Goal: Contribute content: Contribute content

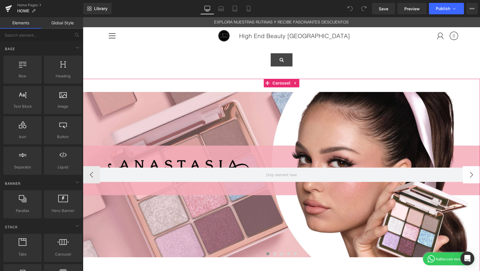
click at [476, 171] on button "›" at bounding box center [471, 174] width 17 height 17
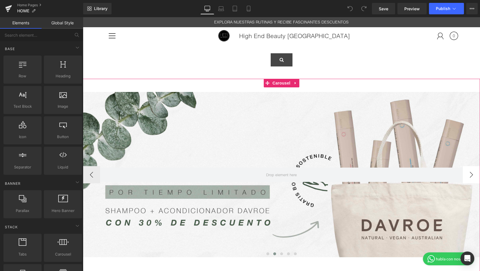
click at [475, 174] on button "›" at bounding box center [471, 174] width 17 height 17
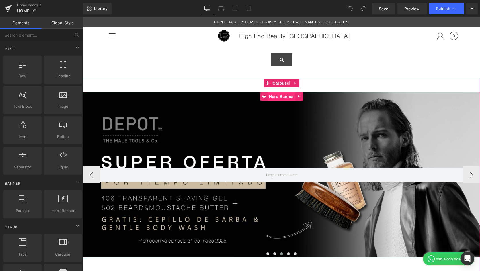
click at [281, 97] on span "Hero Banner" at bounding box center [282, 96] width 28 height 9
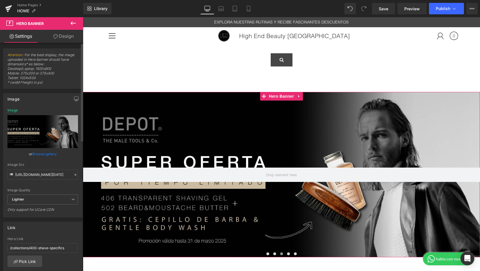
click at [40, 153] on link "Browse gallery" at bounding box center [44, 154] width 24 height 10
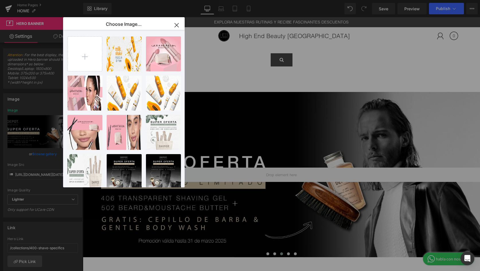
click at [179, 26] on icon "button" at bounding box center [176, 25] width 9 height 9
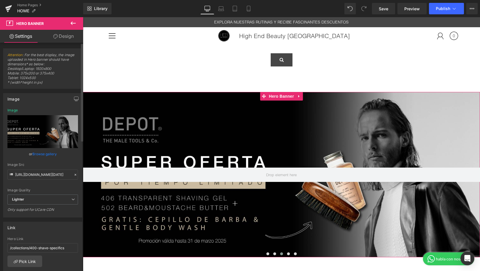
click at [40, 155] on link "Browse gallery" at bounding box center [44, 154] width 24 height 10
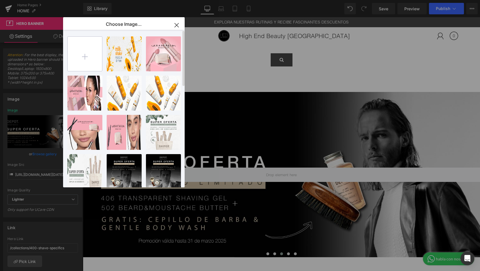
click at [87, 54] on input "file" at bounding box center [85, 54] width 34 height 34
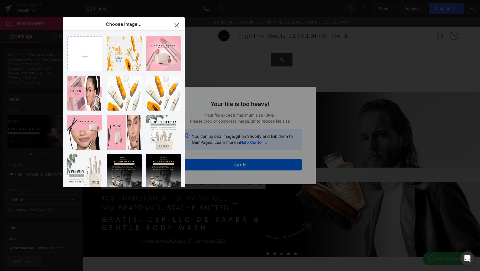
click at [177, 27] on icon "button" at bounding box center [176, 25] width 9 height 9
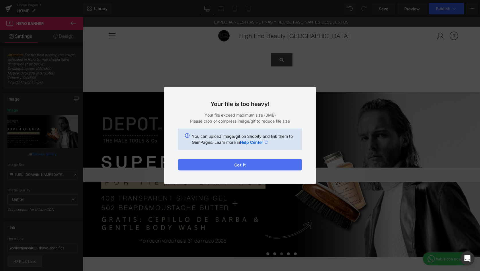
click at [253, 164] on button "Got it" at bounding box center [240, 164] width 124 height 11
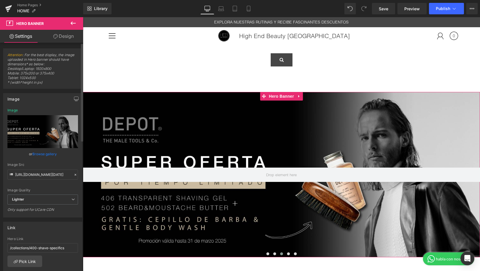
click at [47, 154] on link "Browse gallery" at bounding box center [44, 154] width 24 height 10
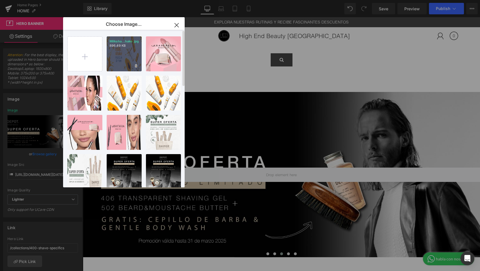
click at [116, 47] on p "896.49 KB" at bounding box center [124, 46] width 29 height 4
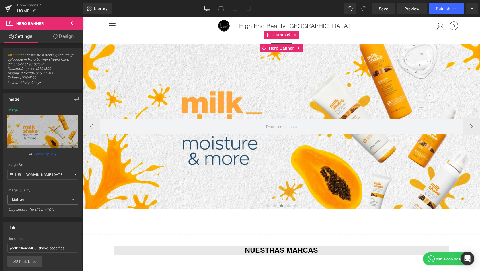
scroll to position [49, 0]
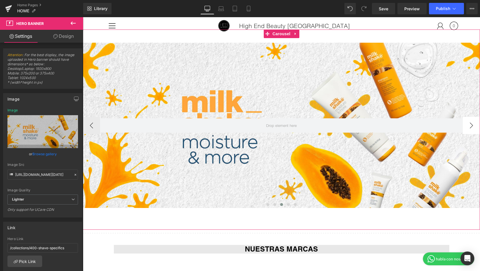
click at [469, 122] on button "›" at bounding box center [471, 125] width 17 height 17
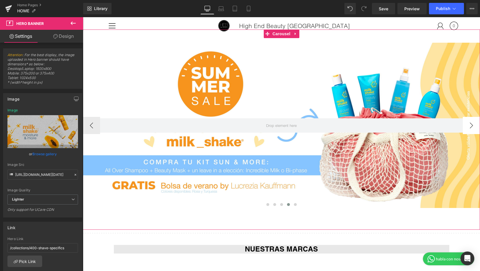
click at [475, 125] on button "›" at bounding box center [471, 125] width 17 height 17
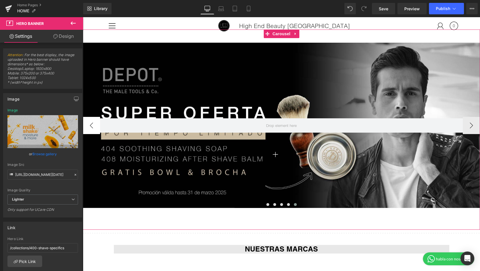
click at [91, 127] on button "‹" at bounding box center [91, 125] width 17 height 17
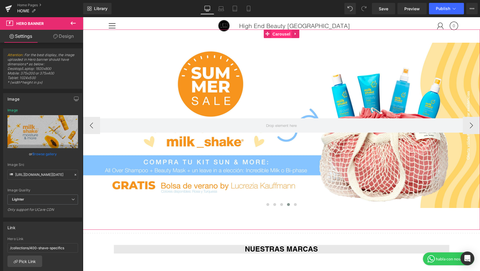
click at [275, 34] on span "Carousel" at bounding box center [281, 34] width 21 height 9
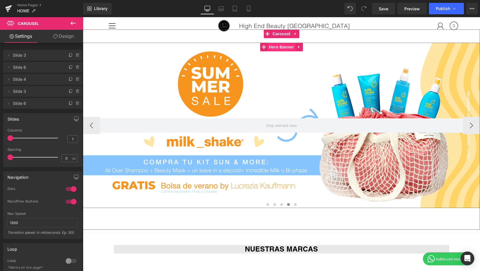
click at [287, 48] on span "Hero Banner" at bounding box center [282, 47] width 28 height 9
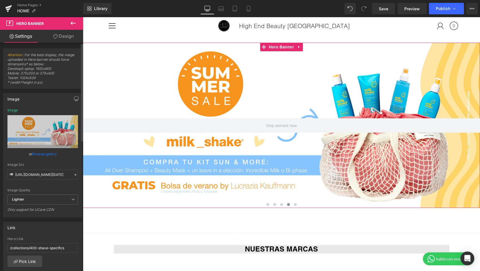
click at [46, 155] on link "Browse gallery" at bounding box center [44, 154] width 24 height 10
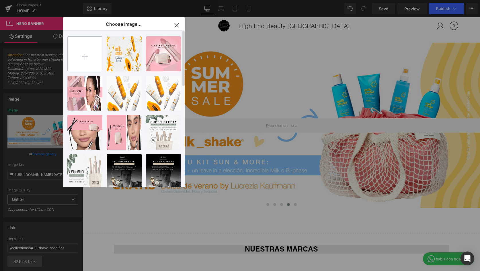
click at [92, 51] on input "file" at bounding box center [85, 54] width 34 height 34
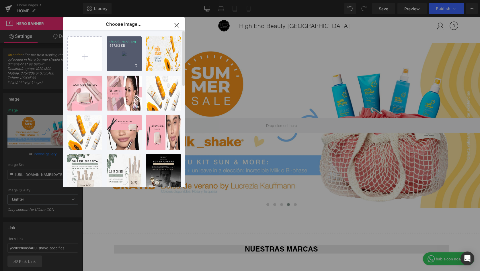
click at [130, 50] on div "depot...epot.jpg 557.63 KB" at bounding box center [124, 53] width 35 height 35
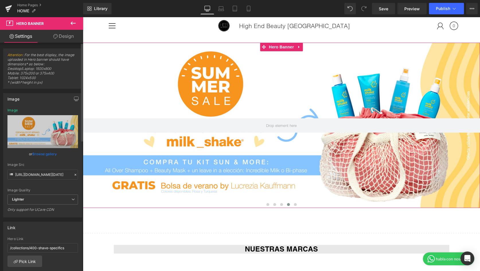
click at [52, 153] on link "Browse gallery" at bounding box center [44, 154] width 24 height 10
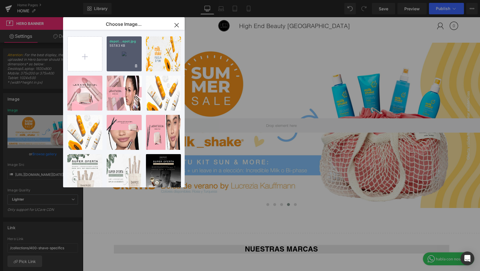
click at [124, 60] on div "depot...epot.jpg 557.63 KB" at bounding box center [124, 53] width 35 height 35
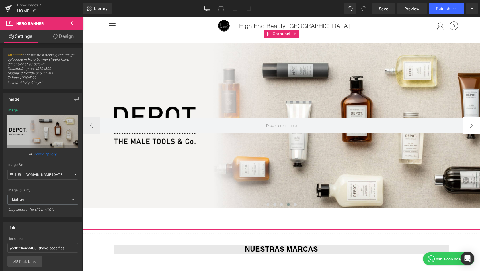
click at [471, 126] on button "›" at bounding box center [471, 125] width 17 height 17
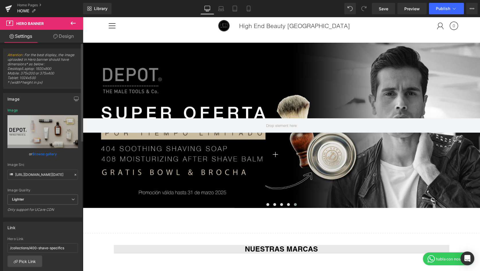
click at [54, 156] on link "Browse gallery" at bounding box center [44, 154] width 24 height 10
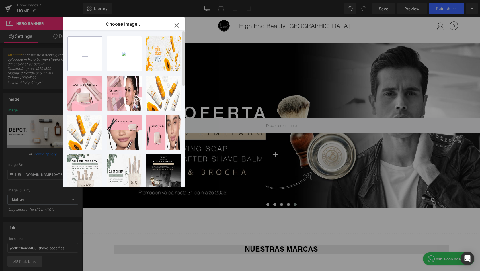
click at [87, 55] on input "file" at bounding box center [85, 54] width 34 height 34
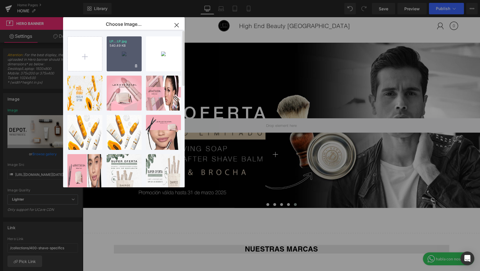
click at [139, 50] on div "LP...LP.jpg 540.49 KB" at bounding box center [124, 53] width 35 height 35
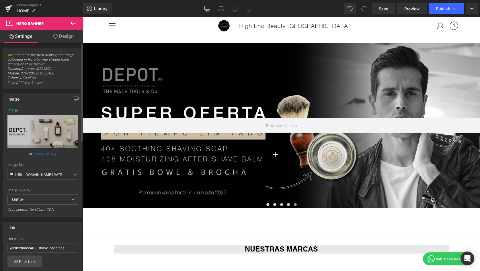
click at [45, 154] on link "Browse gallery" at bounding box center [44, 154] width 24 height 10
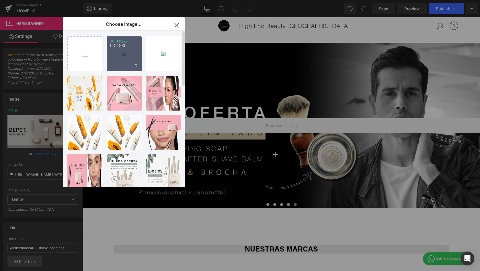
click at [118, 61] on div "LP...LP.jpg 540.49 KB" at bounding box center [124, 53] width 35 height 35
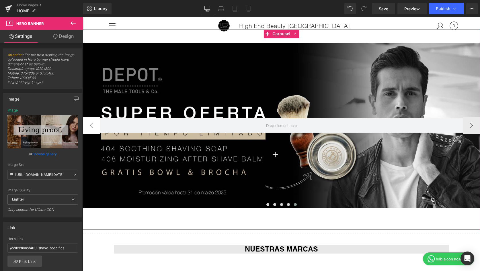
click at [90, 127] on button "‹" at bounding box center [91, 125] width 17 height 17
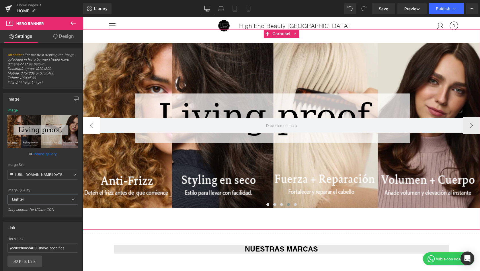
click at [90, 127] on button "‹" at bounding box center [91, 125] width 17 height 17
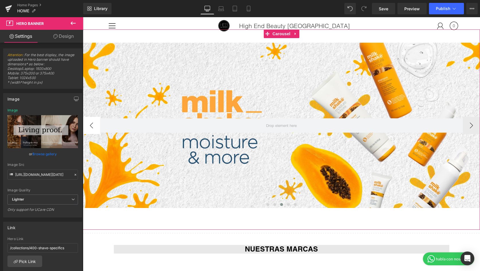
click at [90, 127] on button "‹" at bounding box center [91, 125] width 17 height 17
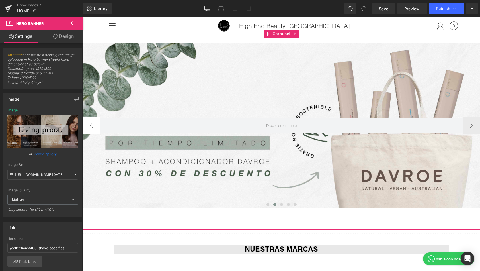
click at [90, 127] on button "‹" at bounding box center [91, 125] width 17 height 17
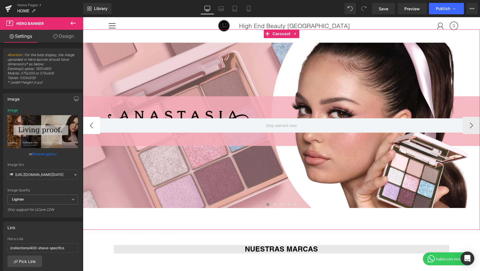
click at [90, 127] on button "‹" at bounding box center [91, 125] width 17 height 17
click at [471, 123] on button "›" at bounding box center [471, 125] width 17 height 17
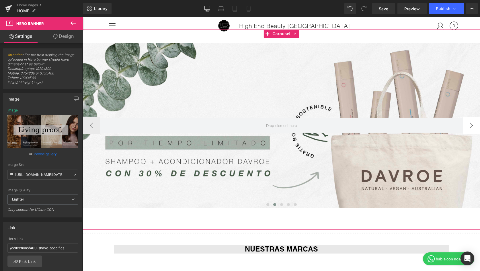
click at [471, 123] on button "›" at bounding box center [471, 125] width 17 height 17
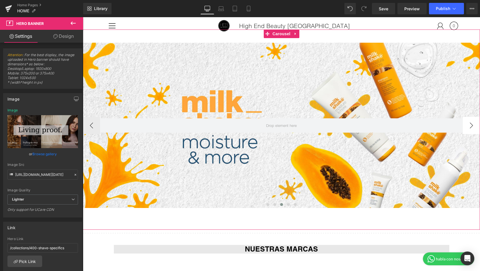
click at [471, 123] on button "›" at bounding box center [471, 125] width 17 height 17
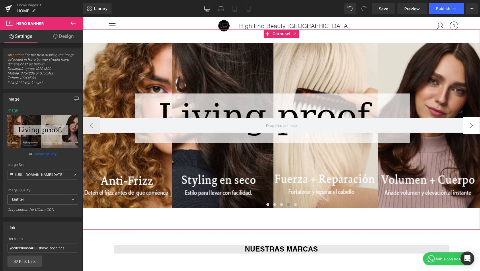
click at [471, 123] on button "›" at bounding box center [471, 125] width 17 height 17
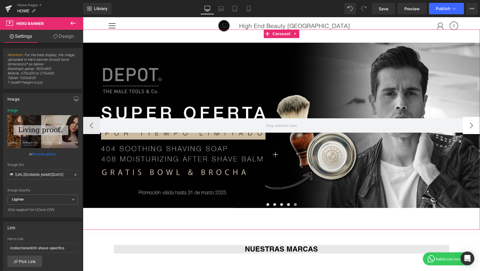
click at [471, 123] on button "›" at bounding box center [471, 125] width 17 height 17
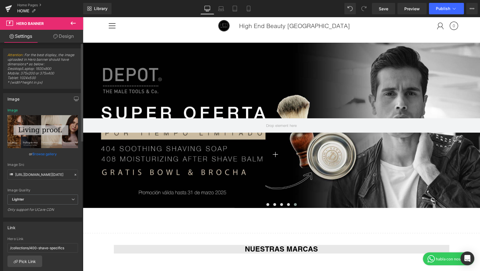
click at [42, 153] on link "Browse gallery" at bounding box center [44, 154] width 24 height 10
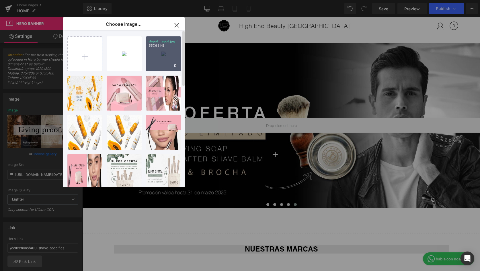
click at [154, 61] on div "depot...epot.jpg 557.63 KB" at bounding box center [163, 53] width 35 height 35
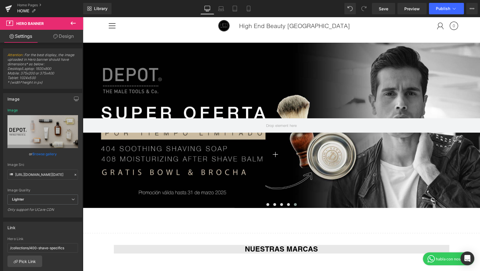
click at [141, 28] on h1 "High End Beauty [GEOGRAPHIC_DATA]" at bounding box center [281, 25] width 311 height 11
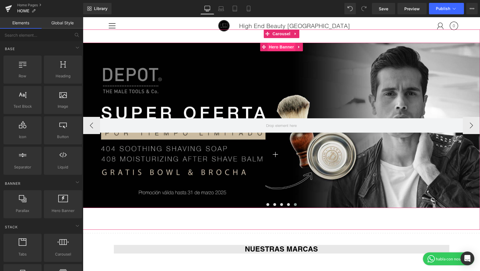
click at [275, 44] on span "Hero Banner" at bounding box center [282, 47] width 28 height 9
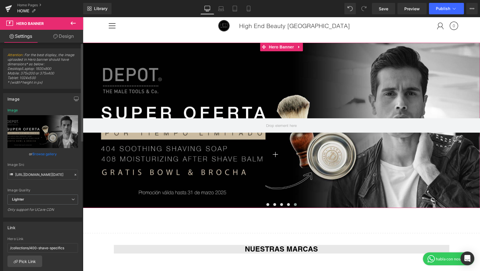
click at [37, 153] on link "Browse gallery" at bounding box center [44, 154] width 24 height 10
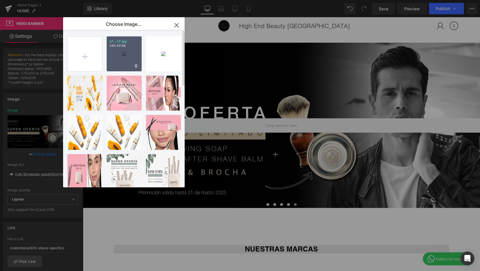
click at [125, 55] on div "LP...LP.jpg 540.49 KB" at bounding box center [124, 53] width 35 height 35
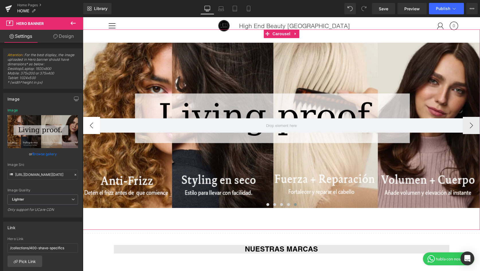
click at [93, 128] on button "‹" at bounding box center [91, 125] width 17 height 17
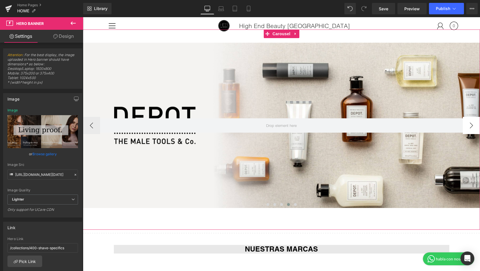
click at [475, 127] on button "›" at bounding box center [471, 125] width 17 height 17
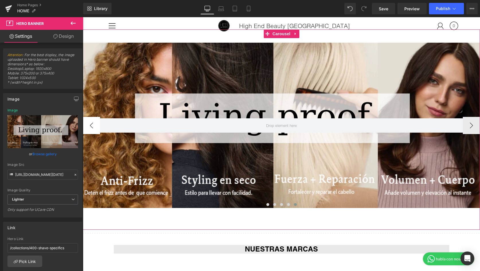
click at [88, 125] on button "‹" at bounding box center [91, 125] width 17 height 17
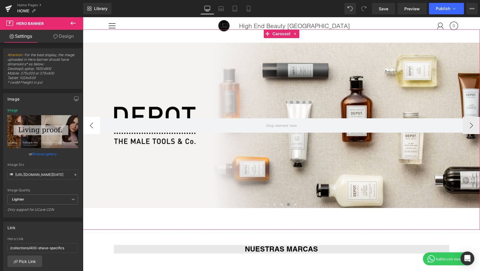
click at [88, 125] on button "‹" at bounding box center [91, 125] width 17 height 17
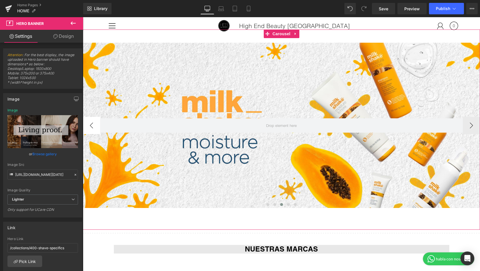
click at [88, 125] on button "‹" at bounding box center [91, 125] width 17 height 17
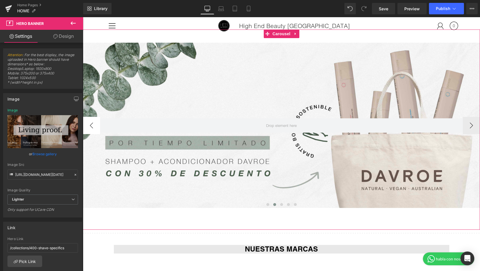
click at [88, 125] on button "‹" at bounding box center [91, 125] width 17 height 17
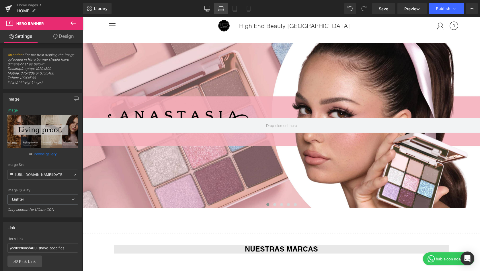
click at [224, 11] on icon at bounding box center [221, 9] width 6 height 6
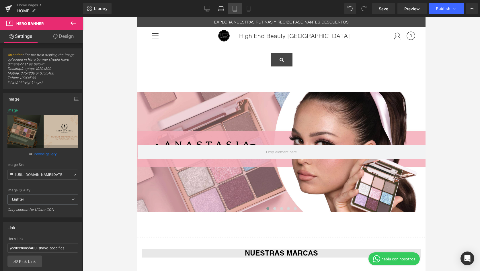
click at [235, 10] on icon at bounding box center [235, 10] width 4 height 0
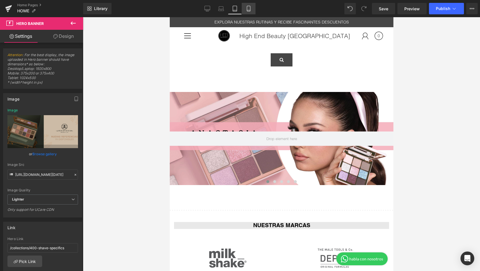
click at [247, 10] on icon at bounding box center [249, 9] width 6 height 6
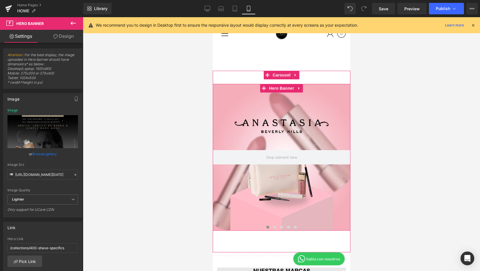
scroll to position [9, 0]
click at [274, 227] on span at bounding box center [274, 227] width 3 height 3
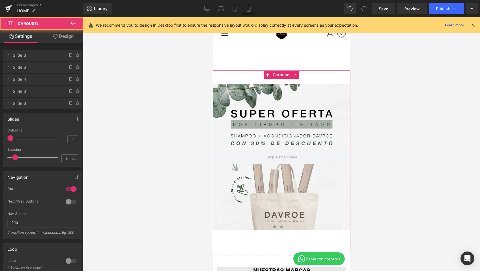
click at [281, 228] on span at bounding box center [281, 227] width 3 height 3
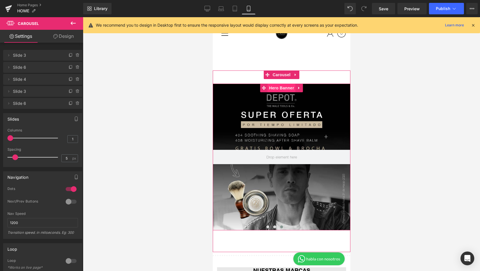
click at [287, 89] on span "Hero Banner" at bounding box center [281, 88] width 28 height 9
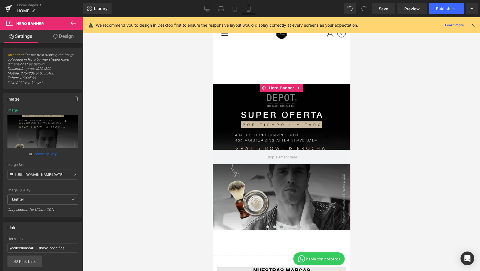
click at [38, 153] on link "Browse gallery" at bounding box center [44, 154] width 24 height 10
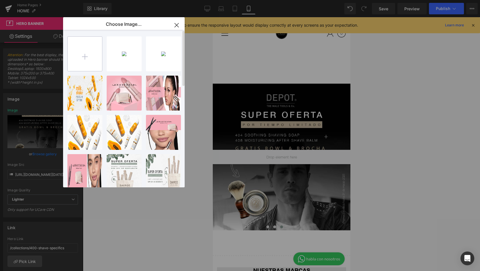
click at [84, 56] on input "file" at bounding box center [85, 54] width 34 height 34
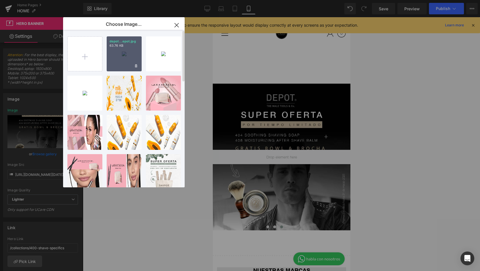
click at [124, 51] on div "depot...epot.jpg 63.76 KB" at bounding box center [124, 53] width 35 height 35
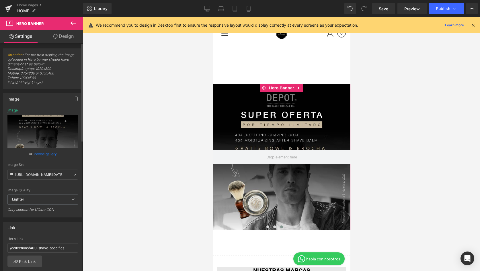
click at [40, 153] on link "Browse gallery" at bounding box center [44, 154] width 24 height 10
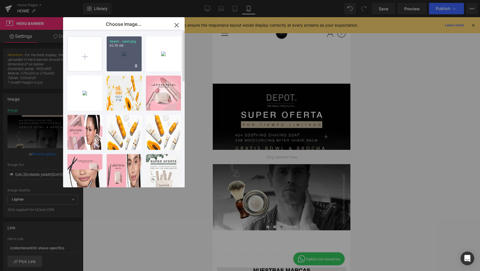
click at [130, 61] on div "depot...epot.jpg 63.76 KB" at bounding box center [124, 53] width 35 height 35
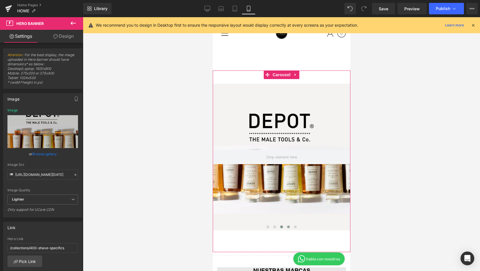
click at [287, 228] on span at bounding box center [288, 227] width 3 height 3
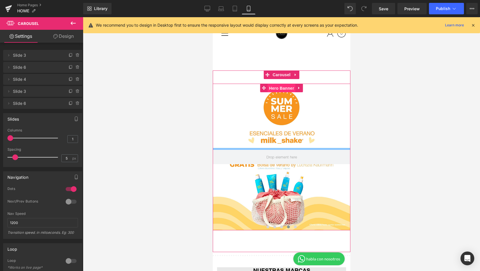
click at [281, 88] on span "Hero Banner" at bounding box center [281, 88] width 28 height 9
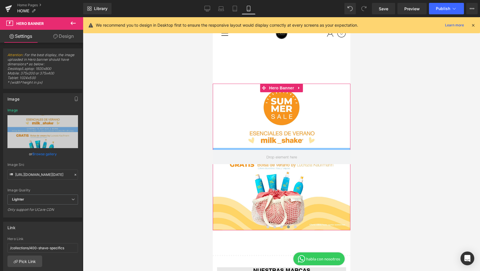
click at [46, 153] on link "Browse gallery" at bounding box center [44, 154] width 24 height 10
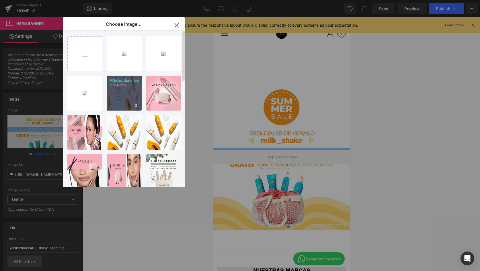
click at [123, 93] on div "Milksha...hake.jpg 896.49 KB" at bounding box center [124, 93] width 35 height 35
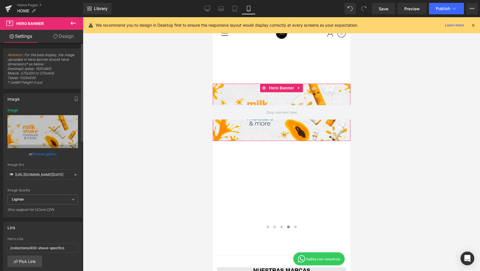
click at [44, 156] on link "Browse gallery" at bounding box center [44, 154] width 24 height 10
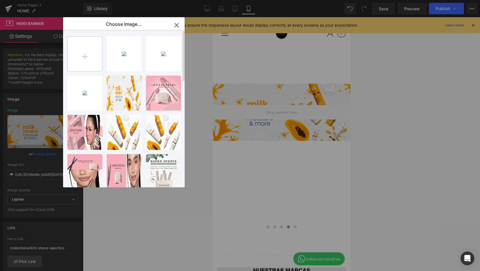
click at [94, 55] on input "file" at bounding box center [85, 54] width 34 height 34
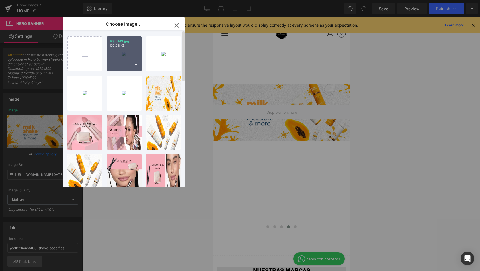
click at [116, 58] on div "MS...MS.jpg 102.28 KB" at bounding box center [124, 53] width 35 height 35
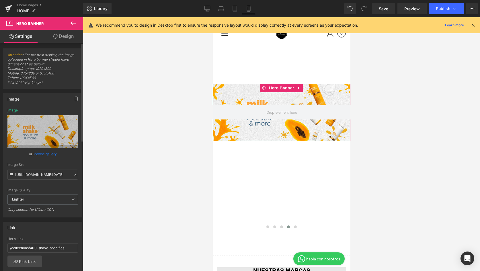
click at [46, 155] on link "Browse gallery" at bounding box center [44, 154] width 24 height 10
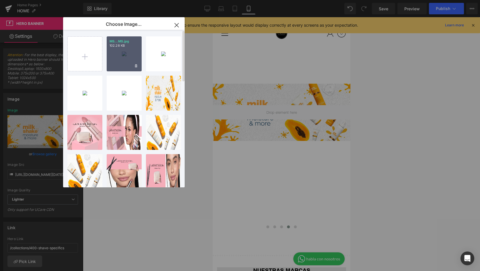
click at [121, 59] on div "MS...MS.jpg 102.28 KB" at bounding box center [124, 53] width 35 height 35
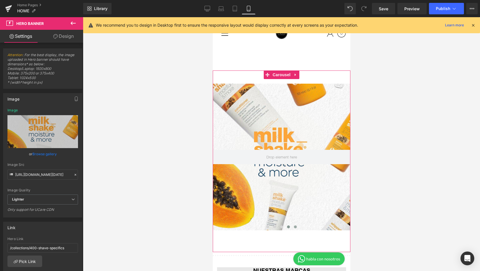
click at [297, 228] on button at bounding box center [295, 227] width 7 height 6
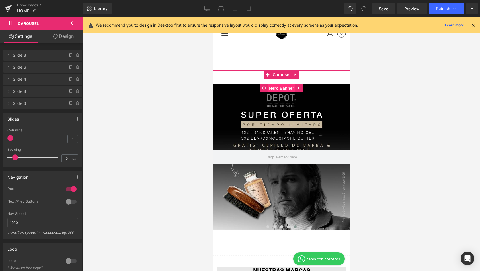
click at [282, 88] on span "Hero Banner" at bounding box center [281, 88] width 28 height 9
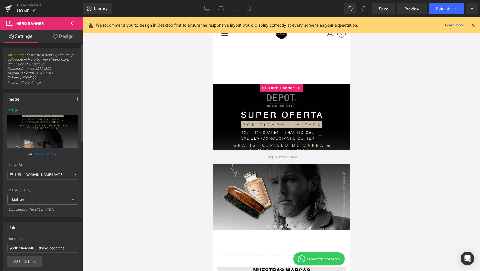
click at [49, 155] on link "Browse gallery" at bounding box center [44, 154] width 24 height 10
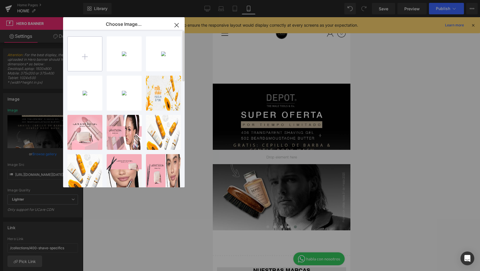
click at [86, 60] on input "file" at bounding box center [85, 54] width 34 height 34
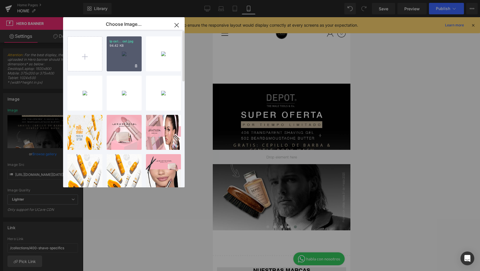
click at [127, 47] on p "94.42 KB" at bounding box center [124, 46] width 29 height 4
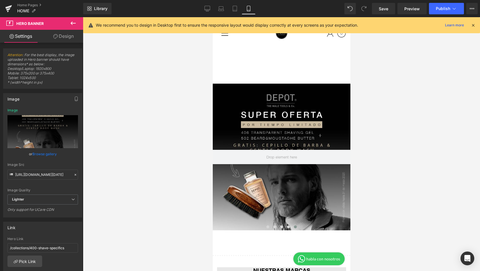
click at [402, 133] on div at bounding box center [281, 144] width 397 height 254
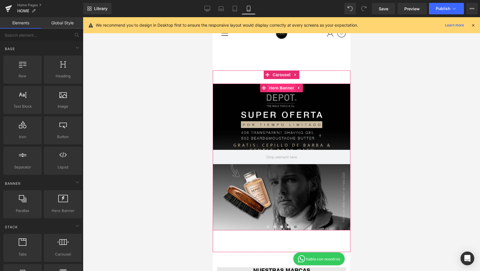
click at [286, 88] on span "Hero Banner" at bounding box center [281, 88] width 28 height 9
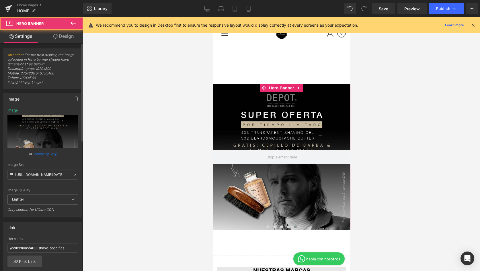
click at [33, 154] on link "Browse gallery" at bounding box center [44, 154] width 24 height 10
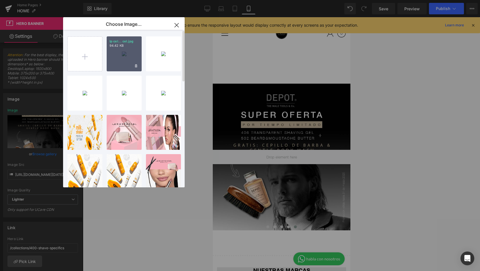
click at [124, 53] on div "lp cel... cel.jpg 94.42 KB" at bounding box center [124, 53] width 35 height 35
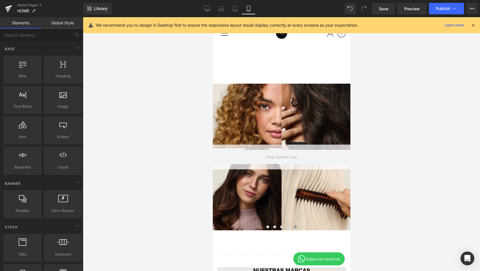
click at [399, 142] on div at bounding box center [281, 144] width 397 height 254
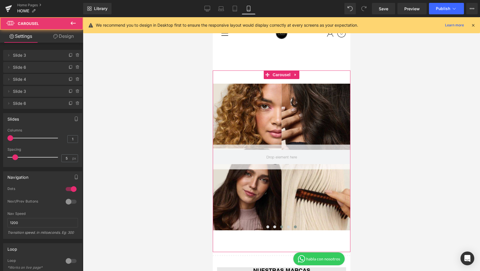
click at [284, 228] on button at bounding box center [281, 227] width 7 height 6
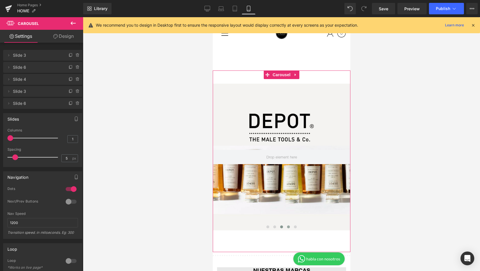
click at [291, 228] on button at bounding box center [288, 227] width 7 height 6
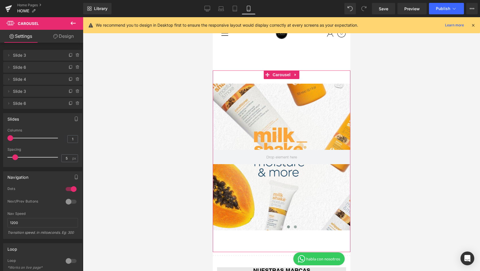
click at [294, 227] on span at bounding box center [295, 227] width 3 height 3
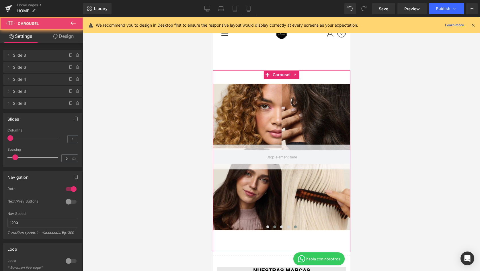
click at [277, 228] on button at bounding box center [274, 227] width 7 height 6
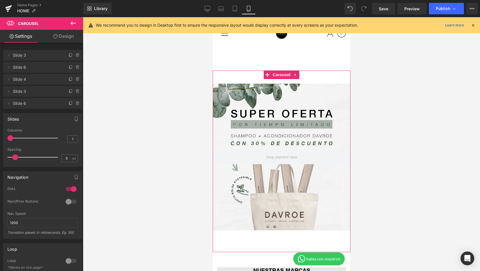
click at [269, 228] on span at bounding box center [267, 227] width 3 height 3
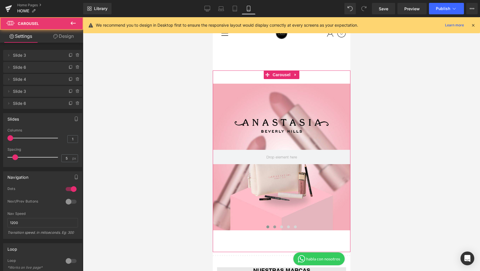
click at [275, 228] on span at bounding box center [274, 227] width 3 height 3
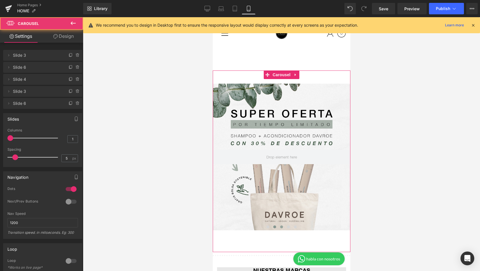
click at [279, 228] on button at bounding box center [281, 227] width 7 height 6
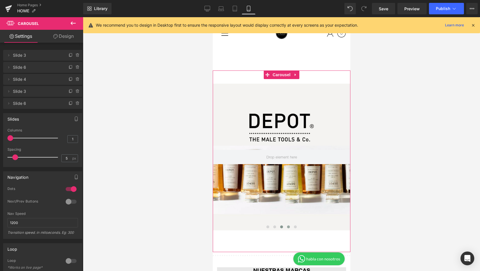
click at [286, 228] on button at bounding box center [288, 227] width 7 height 6
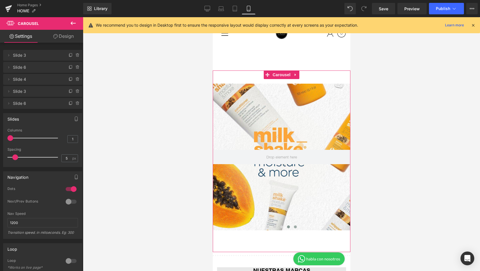
click at [296, 228] on span at bounding box center [295, 227] width 3 height 3
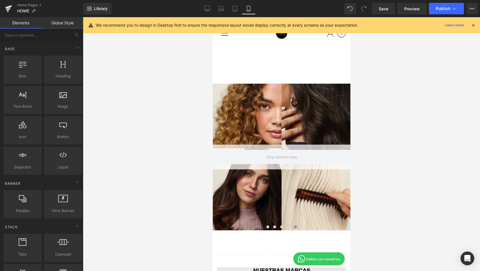
click at [395, 113] on div at bounding box center [281, 144] width 397 height 254
click at [418, 9] on span "Preview" at bounding box center [412, 9] width 15 height 6
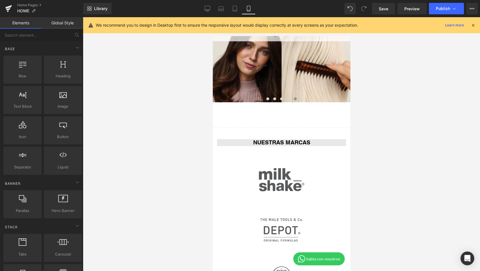
scroll to position [0, 0]
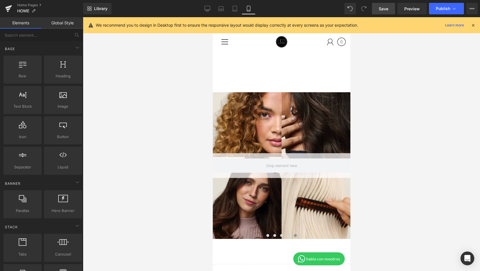
click at [391, 9] on link "Save" at bounding box center [383, 8] width 23 height 11
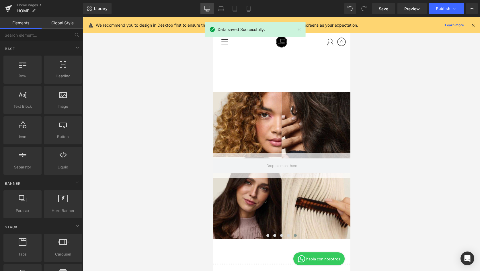
click at [211, 11] on link "Desktop" at bounding box center [208, 8] width 14 height 11
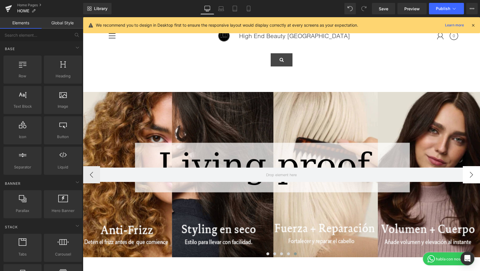
click at [477, 173] on button "›" at bounding box center [471, 174] width 17 height 17
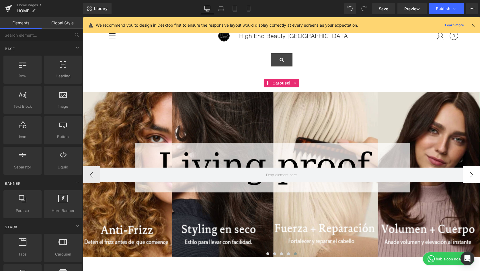
click at [477, 173] on button "›" at bounding box center [471, 174] width 17 height 17
click at [471, 176] on button "›" at bounding box center [471, 174] width 17 height 17
click at [92, 178] on button "‹" at bounding box center [91, 174] width 17 height 17
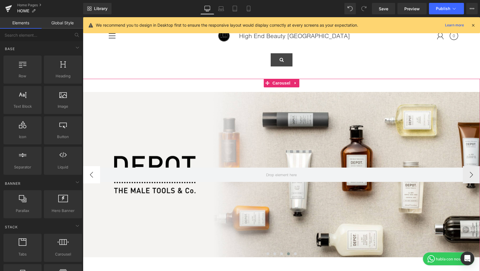
click at [92, 178] on button "‹" at bounding box center [91, 174] width 17 height 17
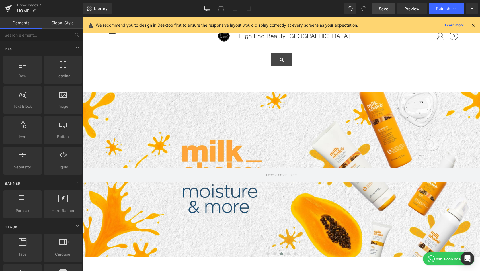
click at [390, 10] on link "Save" at bounding box center [383, 8] width 23 height 11
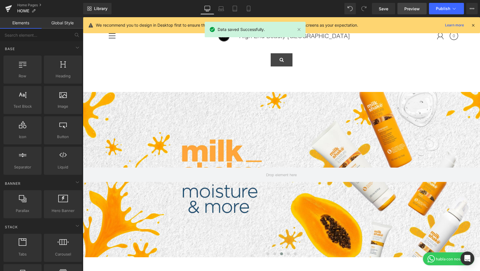
click at [405, 9] on link "Preview" at bounding box center [412, 8] width 29 height 11
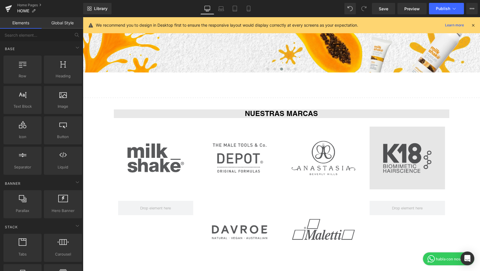
scroll to position [188, 0]
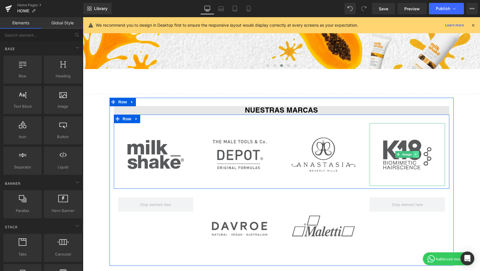
click at [417, 155] on icon at bounding box center [416, 154] width 3 height 3
click at [409, 157] on link at bounding box center [408, 154] width 6 height 7
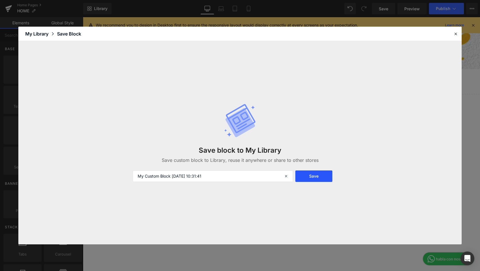
click at [322, 179] on button "Save" at bounding box center [314, 176] width 37 height 11
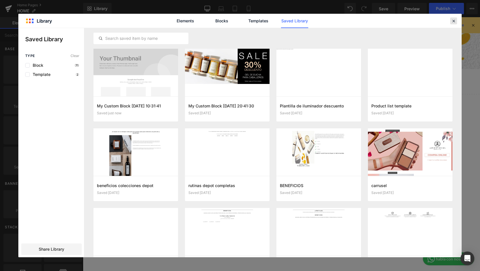
click at [455, 22] on icon at bounding box center [453, 20] width 5 height 5
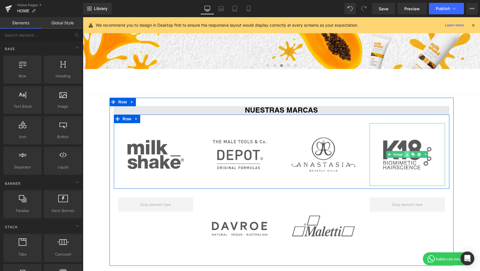
click at [408, 156] on icon at bounding box center [407, 154] width 3 height 3
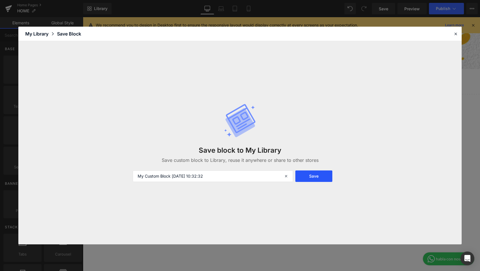
click at [307, 178] on button "Save" at bounding box center [314, 176] width 37 height 11
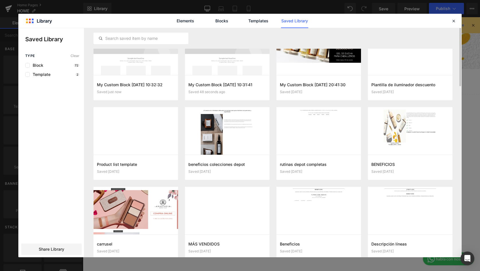
scroll to position [0, 0]
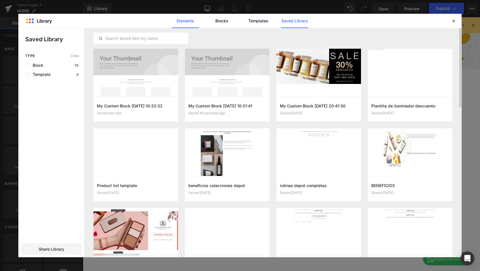
click at [194, 20] on link "Elements" at bounding box center [185, 21] width 27 height 14
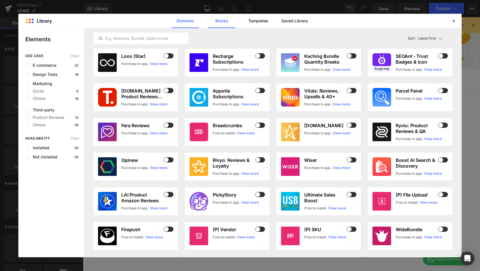
click at [214, 24] on link "Blocks" at bounding box center [221, 21] width 27 height 14
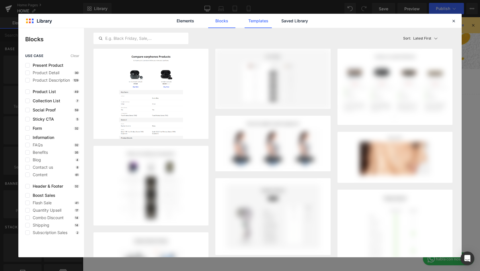
click at [260, 24] on link "Templates" at bounding box center [258, 21] width 27 height 14
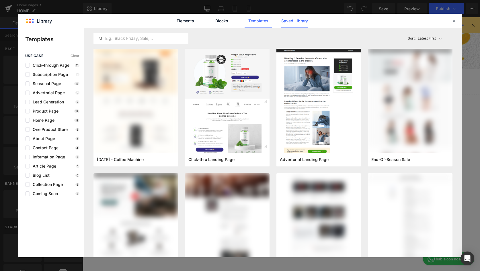
click at [285, 25] on link "Saved Library" at bounding box center [294, 21] width 27 height 14
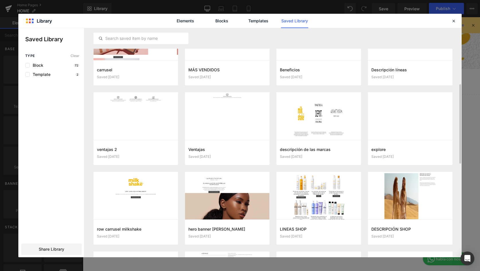
scroll to position [187, 0]
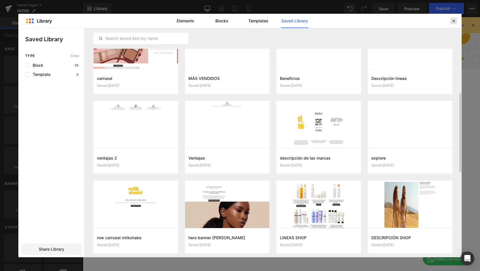
click at [455, 20] on icon at bounding box center [453, 20] width 5 height 5
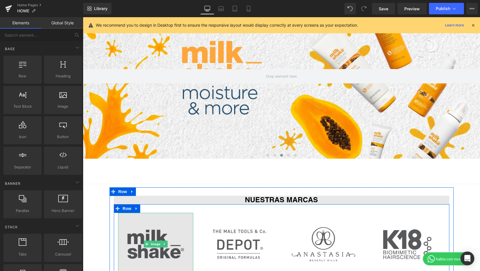
scroll to position [0, 0]
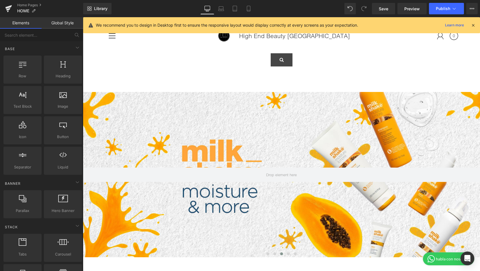
click at [473, 26] on icon at bounding box center [473, 25] width 5 height 5
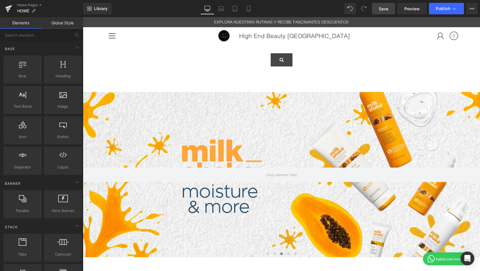
click at [384, 11] on span "Save" at bounding box center [383, 9] width 9 height 6
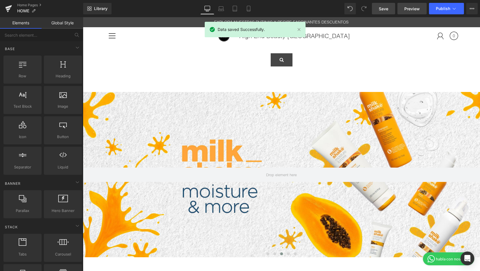
click at [407, 7] on span "Preview" at bounding box center [412, 9] width 15 height 6
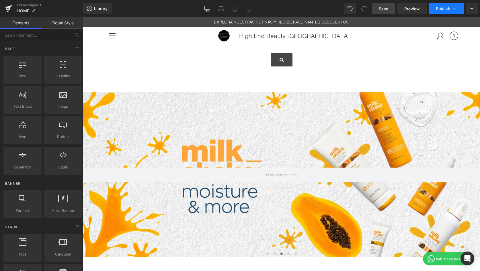
click at [451, 10] on button "Publish" at bounding box center [446, 8] width 35 height 11
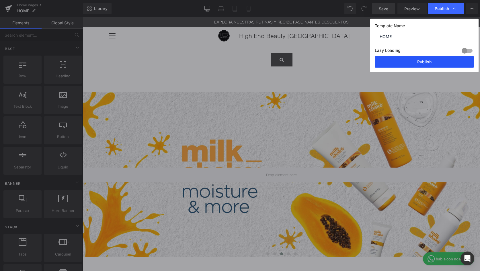
click at [424, 63] on button "Publish" at bounding box center [424, 61] width 99 height 11
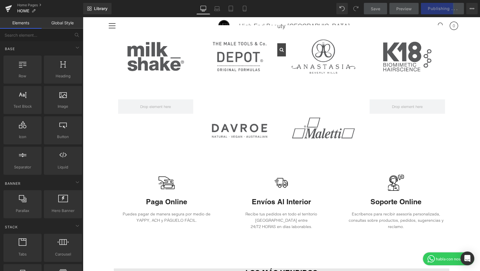
scroll to position [288, 0]
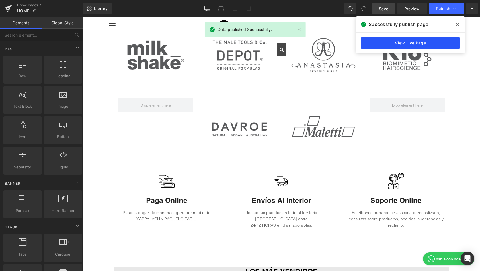
click at [405, 39] on link "View Live Page" at bounding box center [410, 42] width 99 height 11
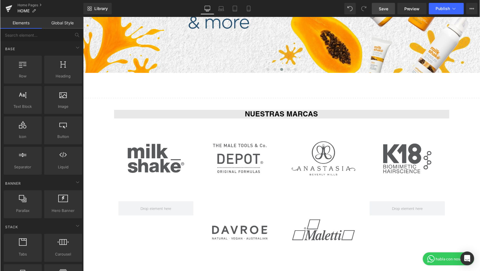
scroll to position [183, 0]
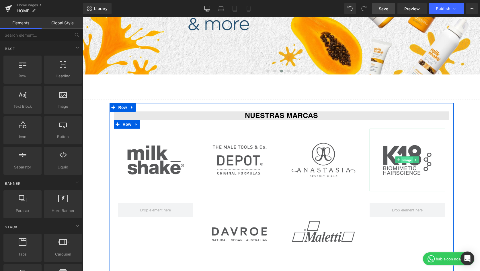
click at [397, 159] on link "Image" at bounding box center [405, 160] width 18 height 7
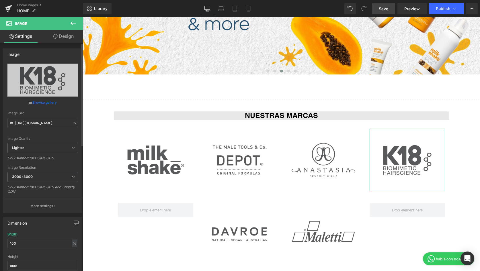
click at [50, 102] on link "Browse gallery" at bounding box center [44, 103] width 24 height 10
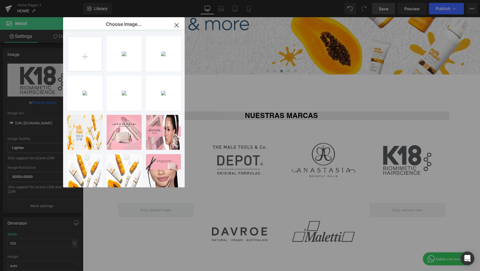
click at [177, 23] on icon "button" at bounding box center [176, 25] width 9 height 9
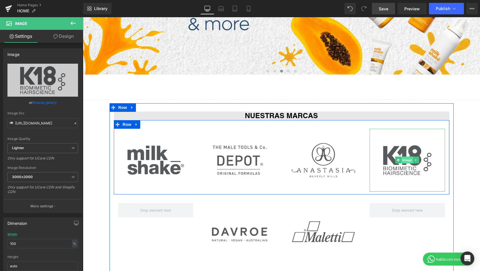
click at [409, 159] on span "Image" at bounding box center [407, 160] width 12 height 7
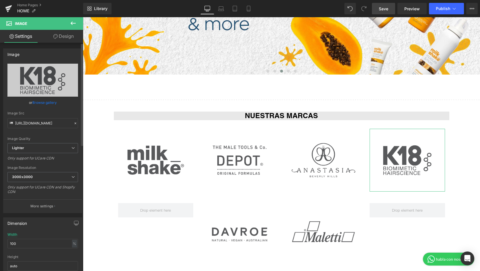
click at [45, 103] on link "Browse gallery" at bounding box center [44, 103] width 24 height 10
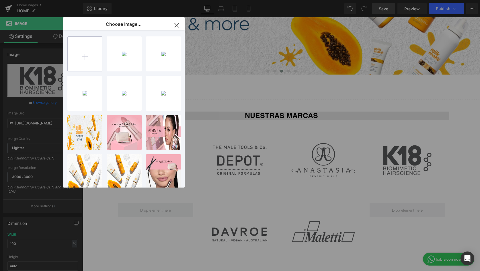
click at [76, 52] on input "file" at bounding box center [85, 54] width 34 height 34
click at [88, 59] on input "file" at bounding box center [85, 54] width 34 height 34
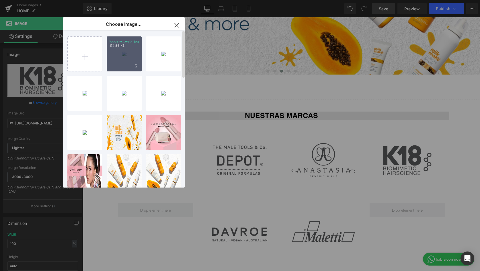
click at [120, 60] on div "logos w...web .jpg 174.86 KB" at bounding box center [124, 53] width 35 height 35
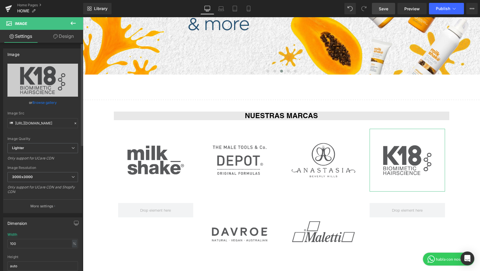
click at [46, 103] on link "Browse gallery" at bounding box center [44, 103] width 24 height 10
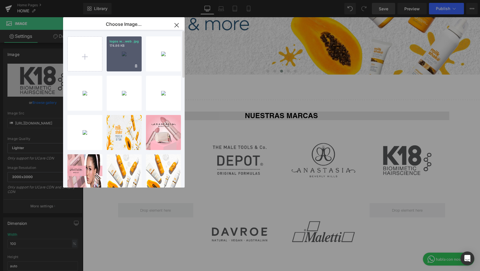
click at [126, 51] on div "logos w...web .jpg 174.86 KB" at bounding box center [124, 53] width 35 height 35
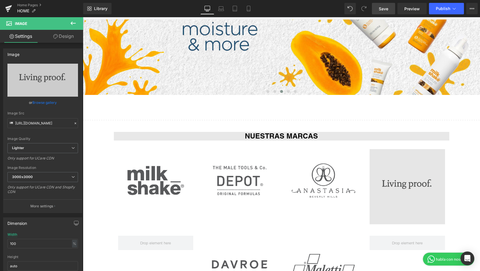
scroll to position [186, 0]
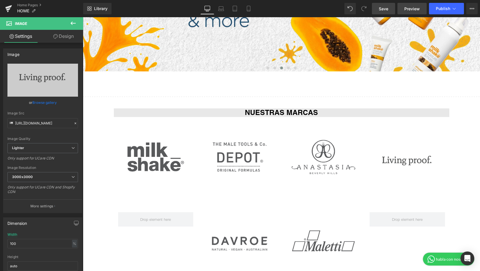
click at [403, 8] on link "Preview" at bounding box center [412, 8] width 29 height 11
click at [380, 7] on span "Save" at bounding box center [383, 9] width 9 height 6
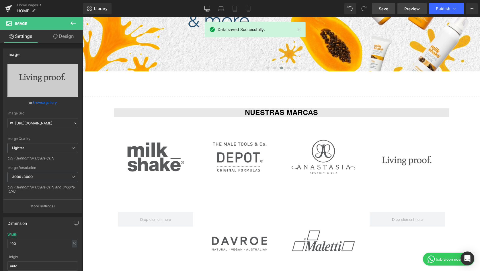
click at [407, 9] on span "Preview" at bounding box center [412, 9] width 15 height 6
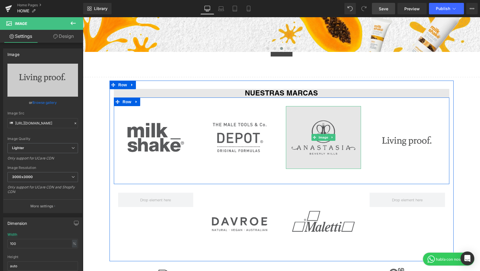
scroll to position [210, 0]
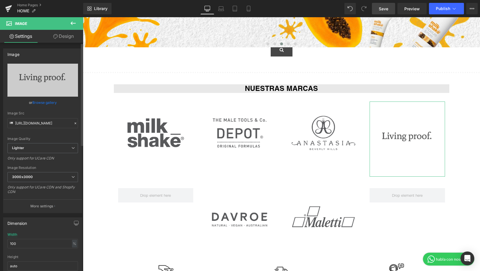
click at [44, 102] on link "Browse gallery" at bounding box center [44, 103] width 24 height 10
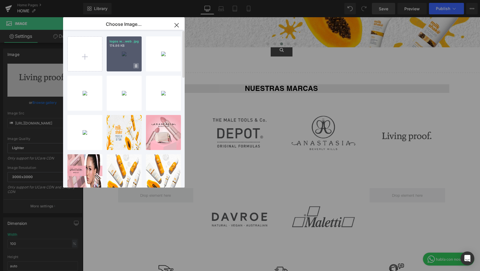
click at [135, 65] on icon at bounding box center [136, 65] width 2 height 3
click at [120, 67] on span "Yes" at bounding box center [117, 66] width 14 height 6
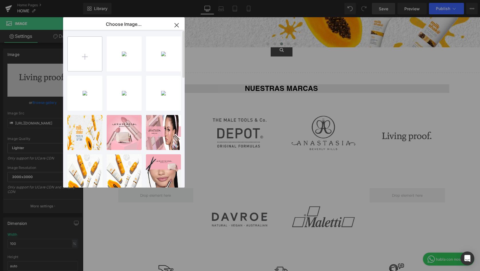
click at [87, 56] on input "file" at bounding box center [85, 54] width 34 height 34
type input "C:\fakepath\logos web (1).jpg"
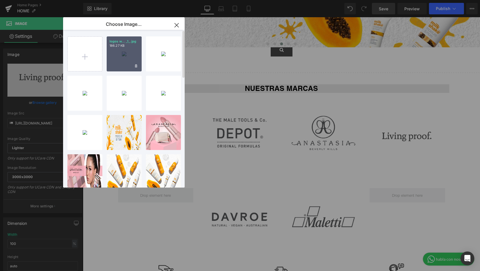
click at [122, 51] on div "logos w... _1_.jpg 186.27 KB" at bounding box center [124, 53] width 35 height 35
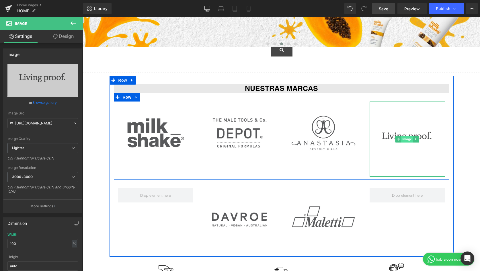
click at [408, 138] on span "Image" at bounding box center [407, 139] width 12 height 7
click at [410, 140] on span "Image" at bounding box center [407, 139] width 12 height 7
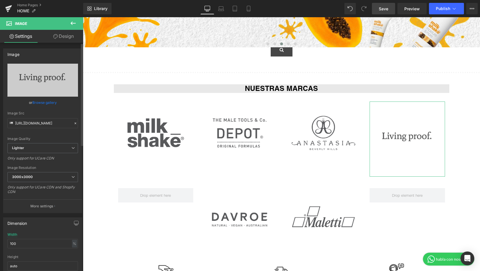
click at [48, 101] on link "Browse gallery" at bounding box center [44, 103] width 24 height 10
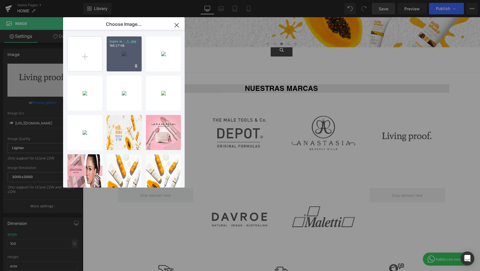
click at [114, 56] on div "logos w... _1_.jpg 186.27 KB" at bounding box center [124, 53] width 35 height 35
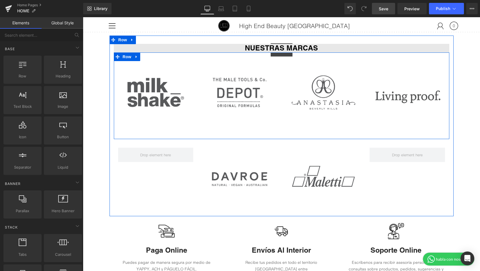
scroll to position [251, 0]
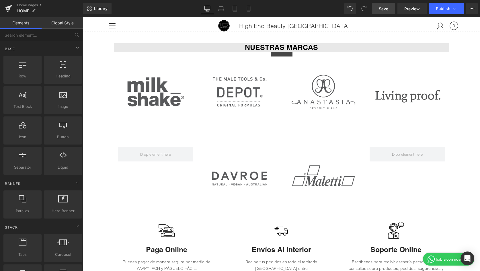
click at [388, 9] on span "Save" at bounding box center [383, 9] width 9 height 6
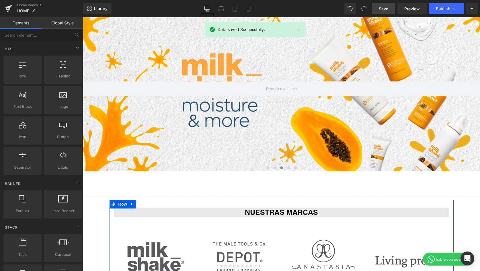
scroll to position [68, 0]
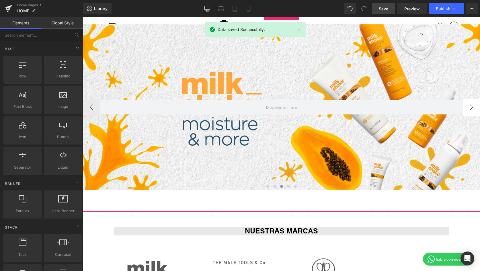
click at [471, 106] on button "›" at bounding box center [471, 107] width 17 height 17
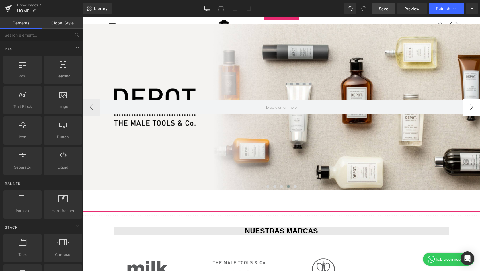
click at [471, 106] on button "›" at bounding box center [471, 107] width 17 height 17
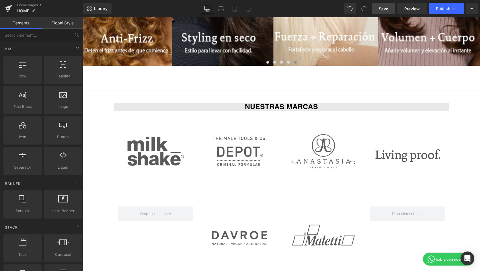
scroll to position [222, 0]
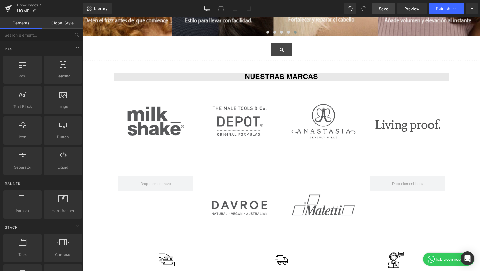
click at [384, 11] on span "Save" at bounding box center [383, 9] width 9 height 6
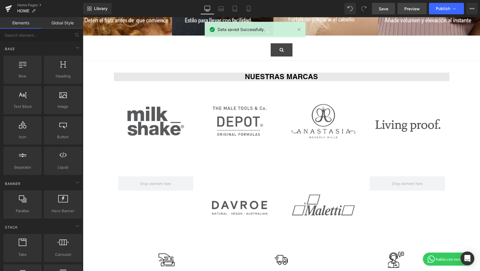
click at [413, 10] on span "Preview" at bounding box center [412, 9] width 15 height 6
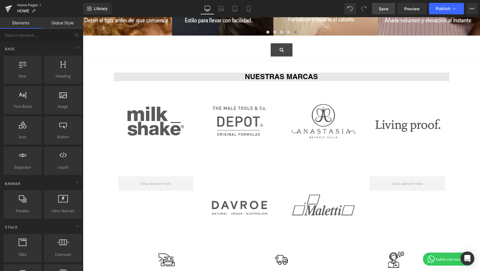
click at [26, 5] on link "Home Pages" at bounding box center [50, 5] width 66 height 5
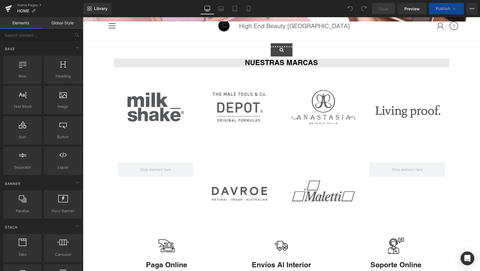
scroll to position [228, 0]
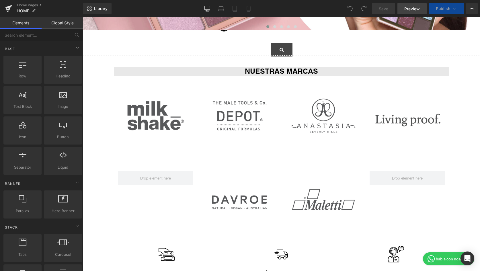
click at [415, 10] on span "Preview" at bounding box center [412, 9] width 15 height 6
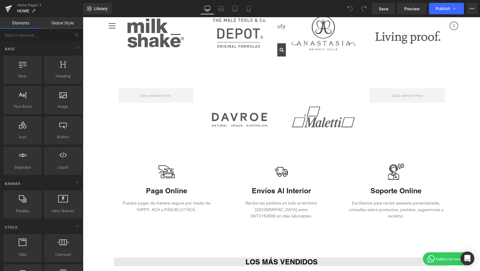
scroll to position [310, 0]
click at [26, 6] on link "Home Pages" at bounding box center [50, 5] width 66 height 5
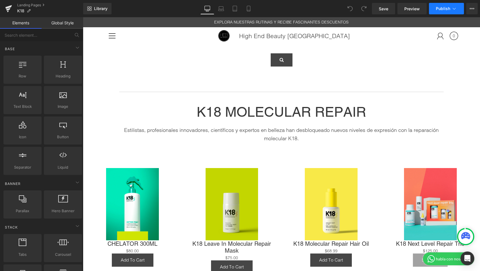
click at [457, 9] on icon at bounding box center [455, 9] width 6 height 6
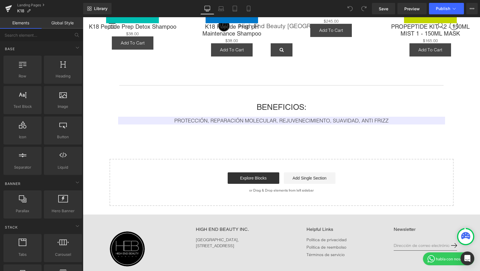
scroll to position [370, 0]
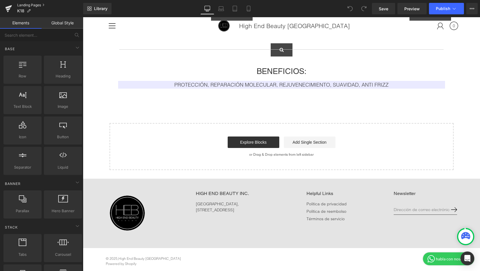
click at [22, 4] on link "Landing Pages" at bounding box center [50, 5] width 66 height 5
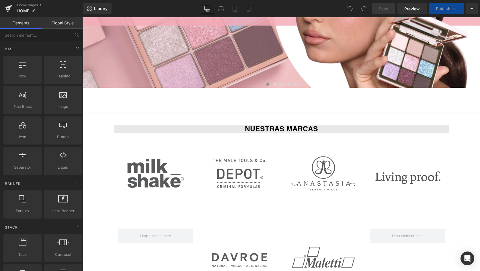
scroll to position [168, 0]
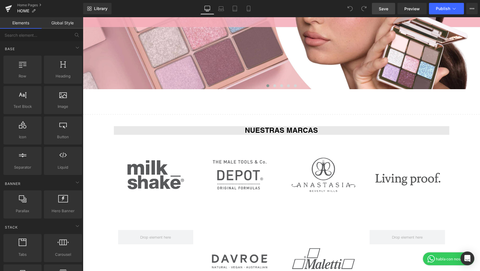
click at [390, 10] on link "Save" at bounding box center [383, 8] width 23 height 11
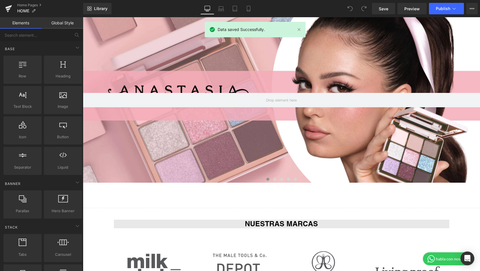
scroll to position [0, 0]
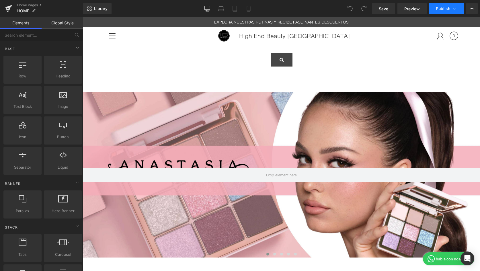
click at [447, 8] on span "Publish" at bounding box center [443, 8] width 14 height 5
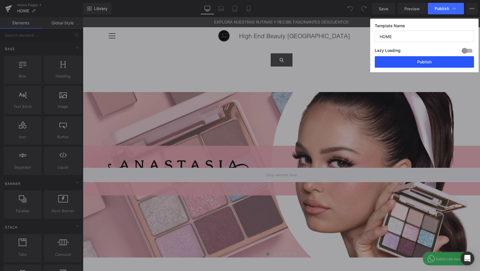
click at [406, 63] on button "Publish" at bounding box center [424, 61] width 99 height 11
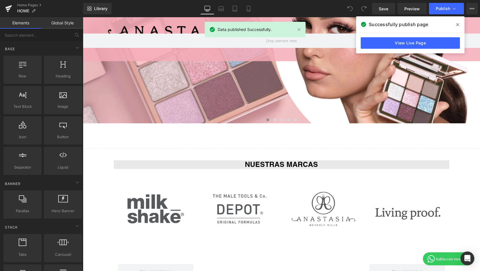
scroll to position [127, 0]
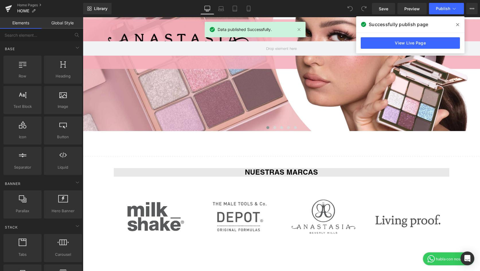
drag, startPoint x: 460, startPoint y: 24, endPoint x: 373, endPoint y: 9, distance: 87.9
click at [460, 24] on span at bounding box center [457, 24] width 9 height 9
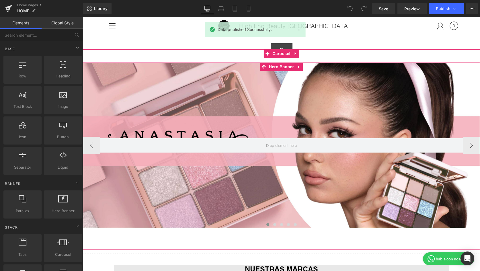
scroll to position [0, 0]
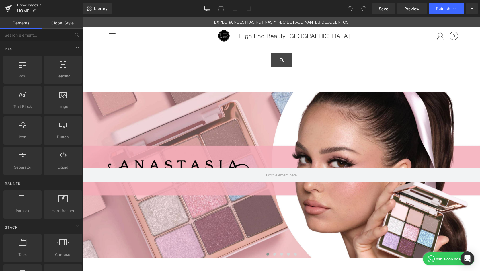
click at [32, 5] on link "Home Pages" at bounding box center [50, 5] width 66 height 5
